Goal: Find specific page/section: Find specific page/section

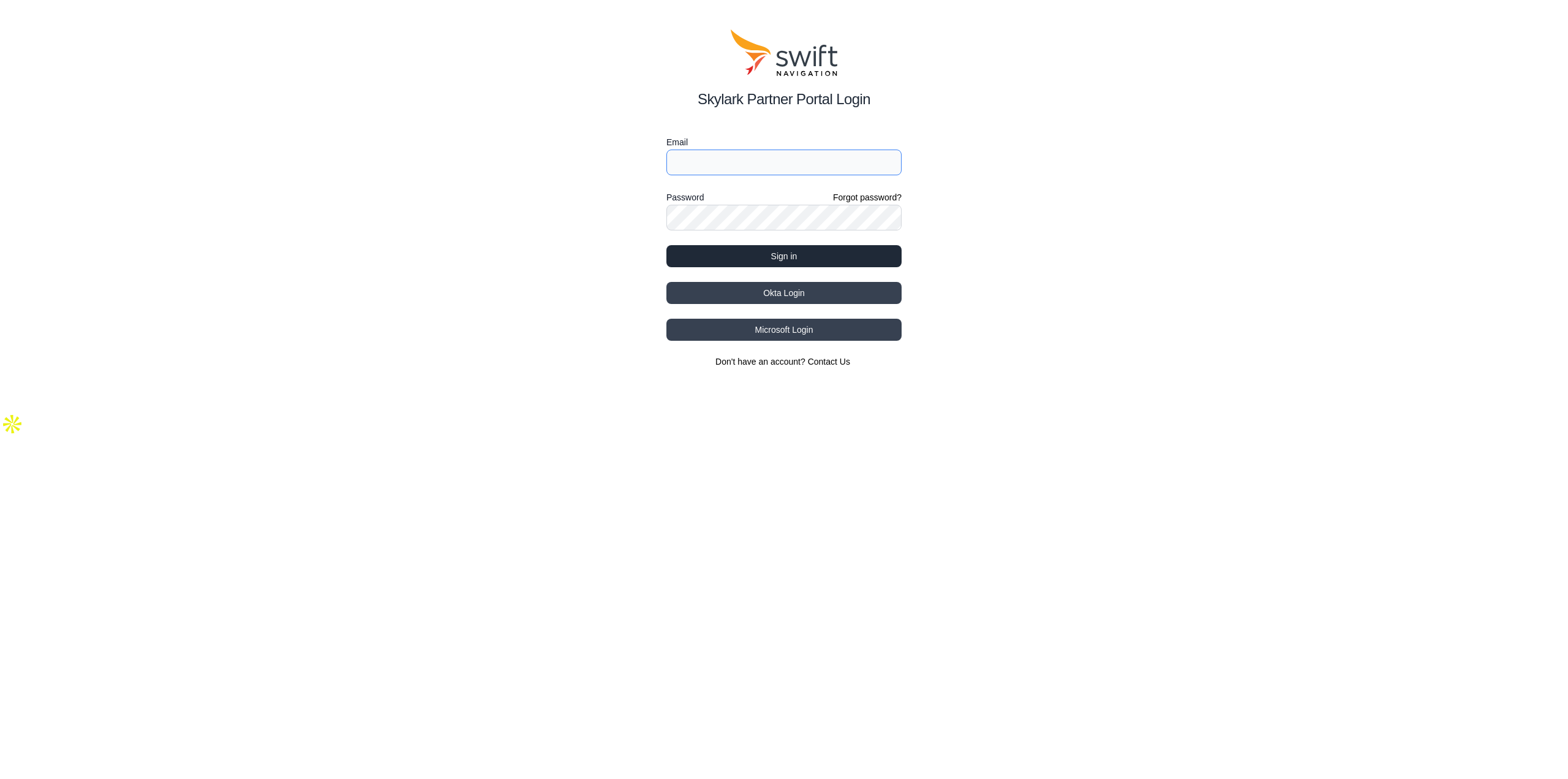
type input "[EMAIL_ADDRESS][DOMAIN_NAME]"
click at [805, 259] on button "Sign in" at bounding box center [784, 256] width 235 height 22
type input "[EMAIL_ADDRESS][DOMAIN_NAME]"
click at [789, 255] on button "Sign in" at bounding box center [784, 256] width 235 height 22
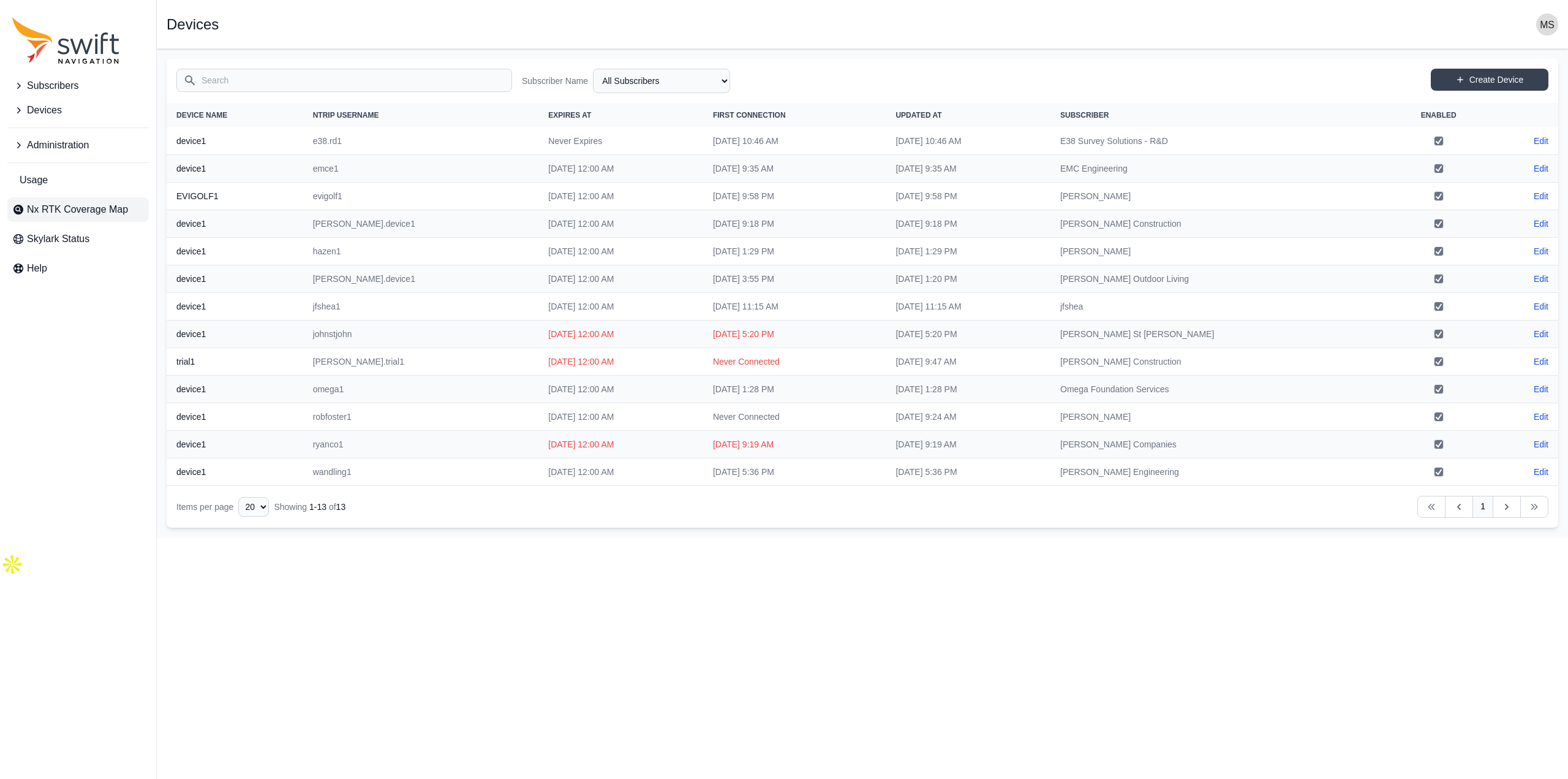
click at [81, 198] on link "Nx RTK Coverage Map" at bounding box center [78, 210] width 142 height 24
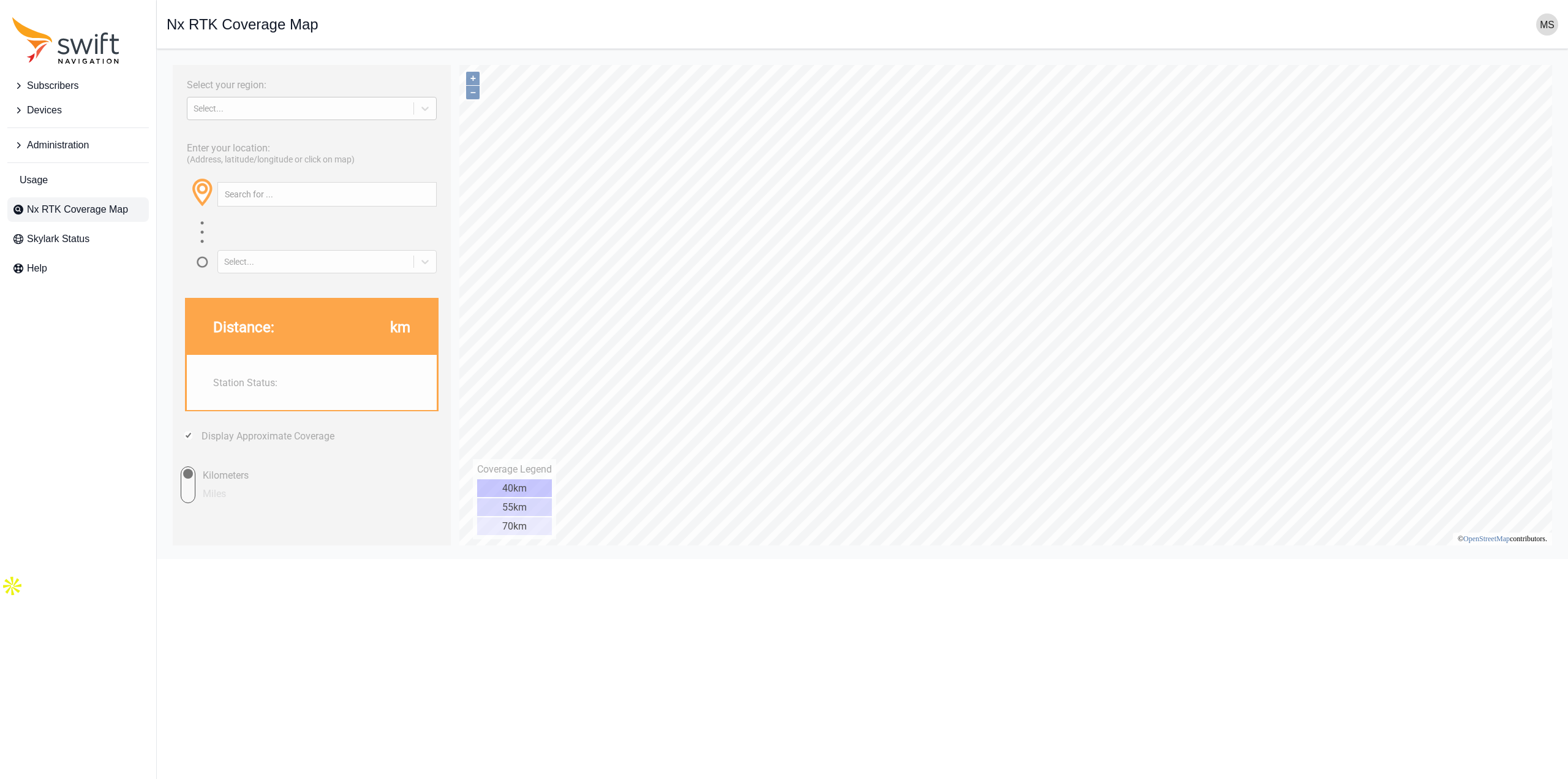
click at [289, 117] on div "Select..." at bounding box center [312, 109] width 250 height 23
click at [284, 160] on div "[GEOGRAPHIC_DATA]" at bounding box center [312, 157] width 250 height 19
